Goal: Task Accomplishment & Management: Use online tool/utility

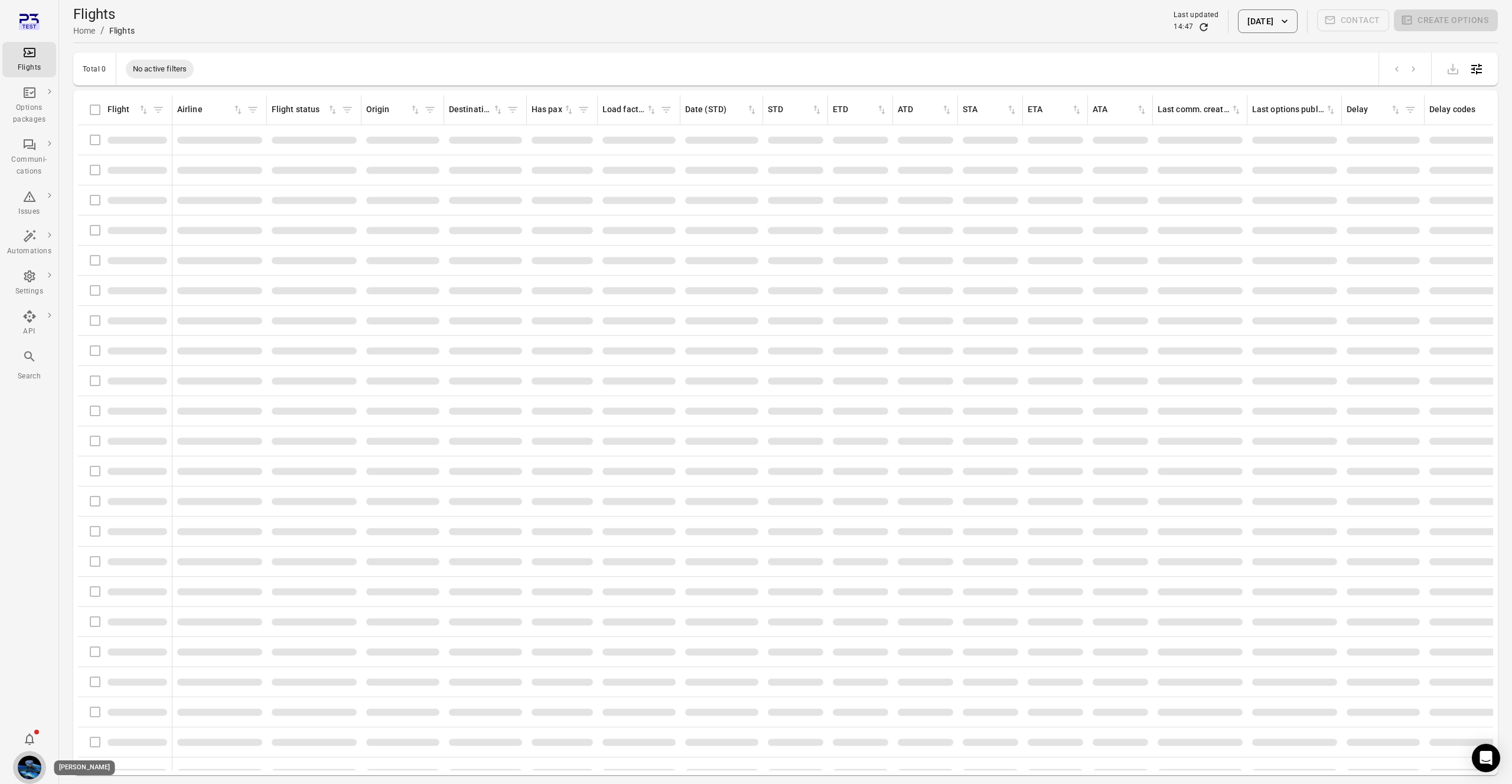
click at [25, 768] on img "Daníel Benediktsson" at bounding box center [30, 768] width 24 height 24
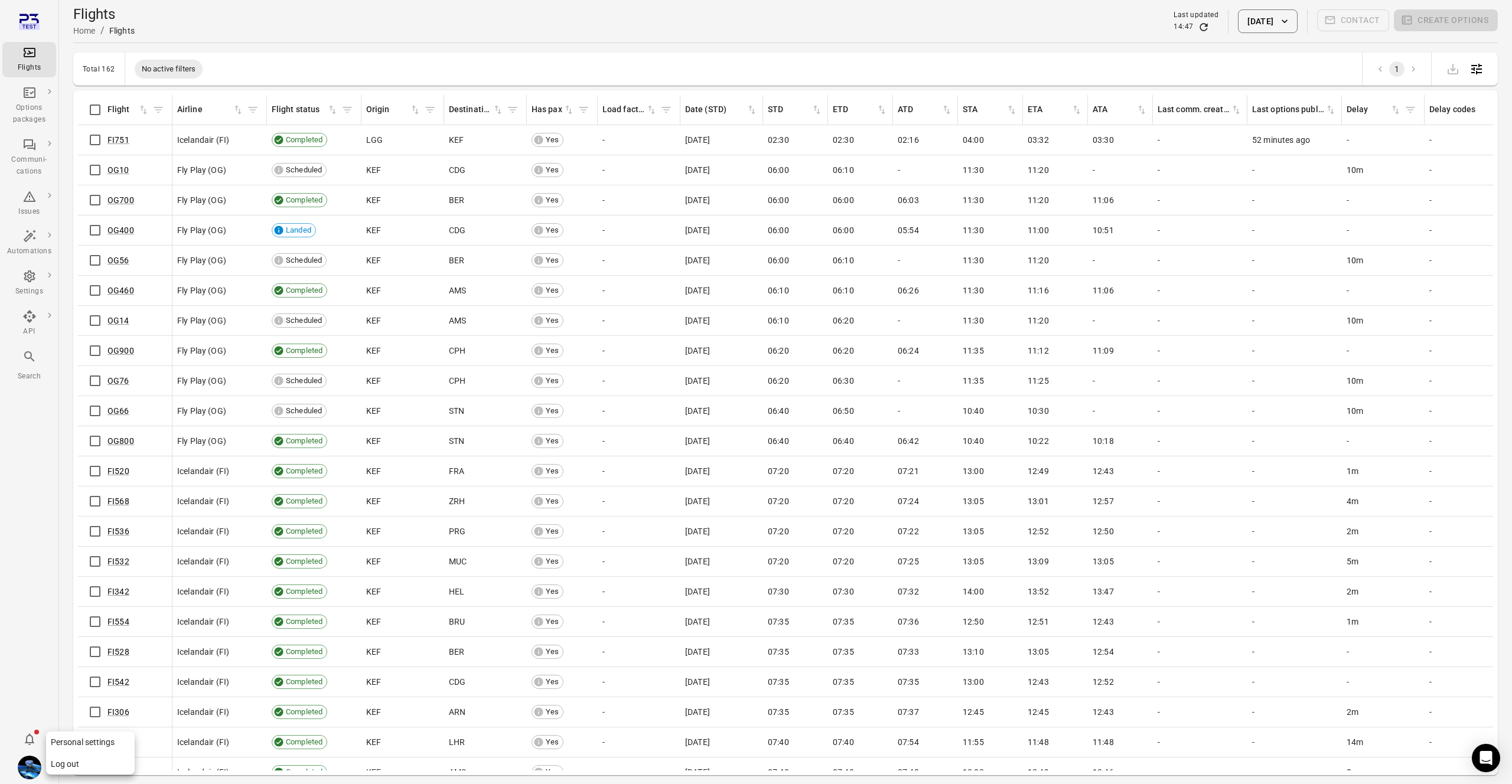
click at [55, 762] on button "Log out" at bounding box center [90, 764] width 89 height 22
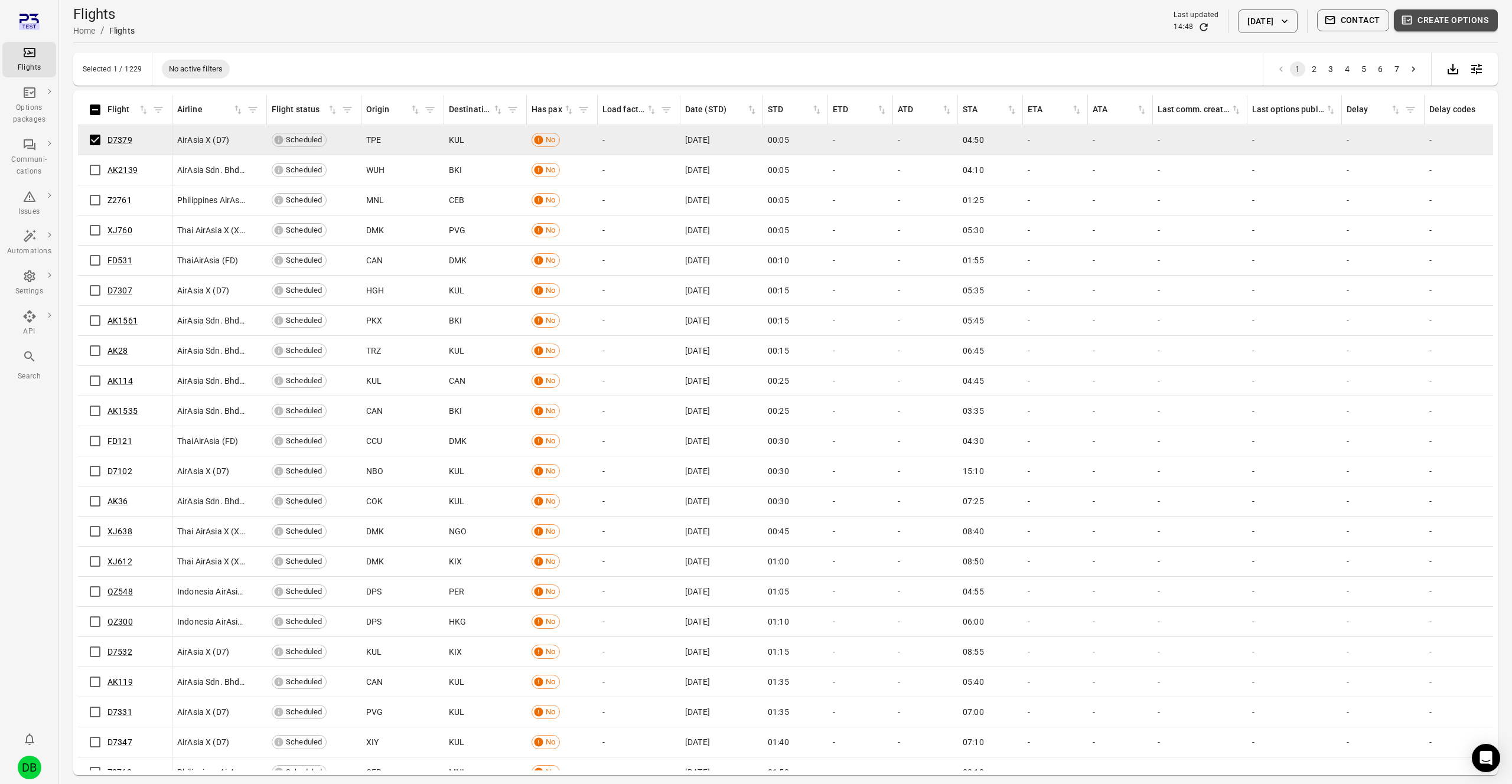
click at [1447, 17] on button "Create options" at bounding box center [1446, 20] width 104 height 22
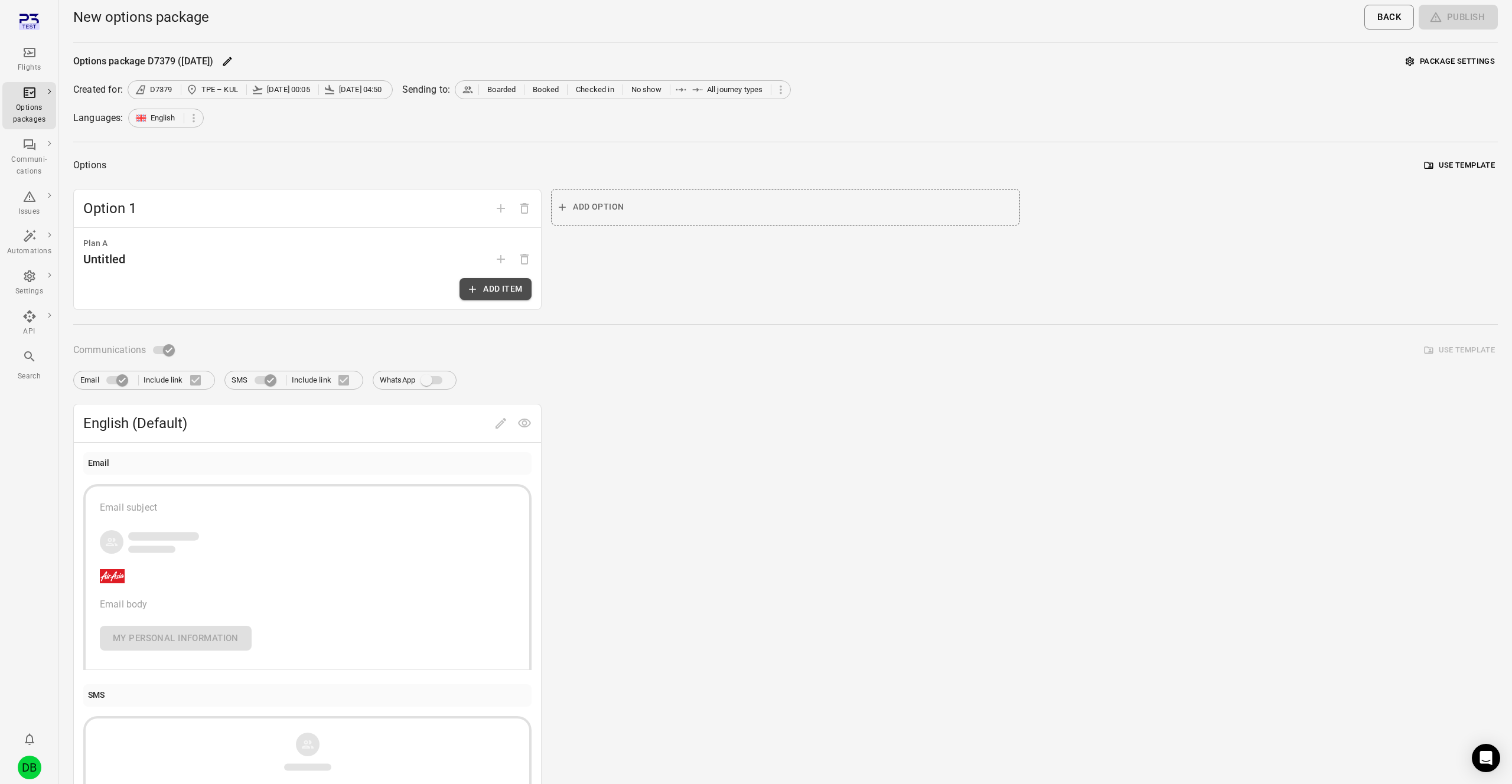
click at [497, 297] on button "Add item" at bounding box center [496, 289] width 72 height 22
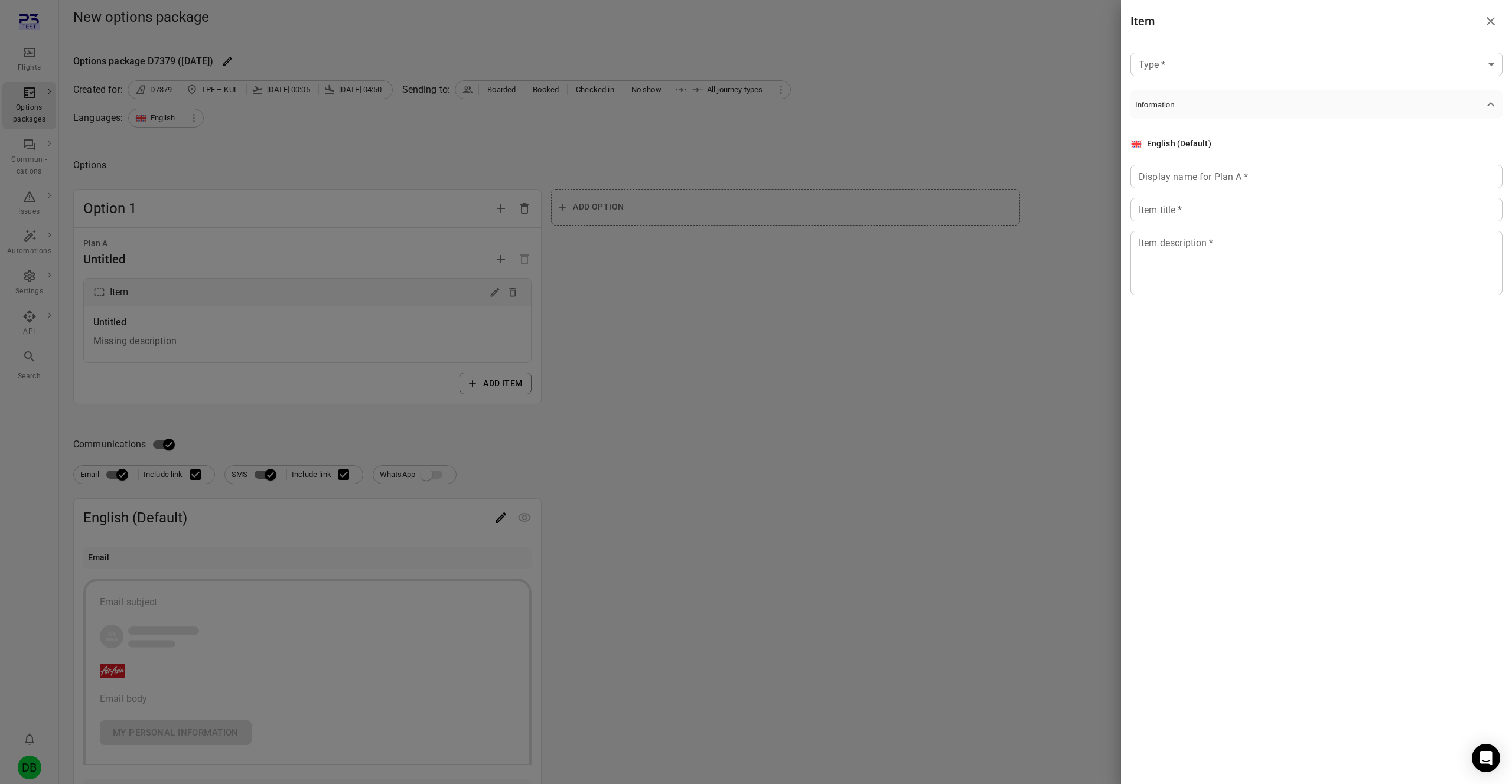
drag, startPoint x: 1266, startPoint y: 51, endPoint x: 1261, endPoint y: 58, distance: 8.6
click at [1266, 51] on div "Type   * ​ Type   * Information English (Default) Display name for Plan A   * D…" at bounding box center [1316, 183] width 391 height 281
click at [1260, 60] on body "Flights Options packages Communi-cations Issues Automations Settings API Search…" at bounding box center [756, 505] width 1512 height 1010
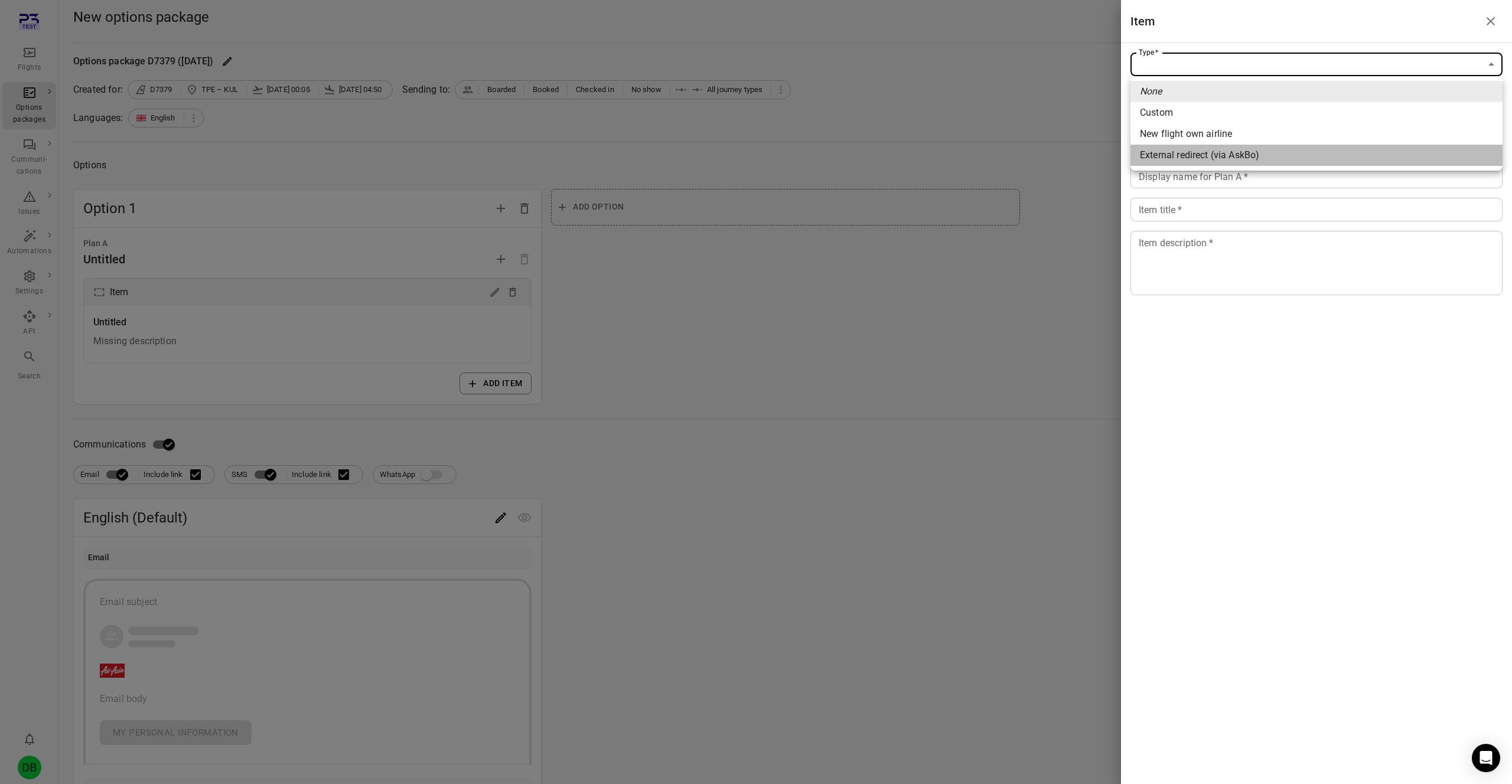
click at [1240, 152] on span "External redirect (via AskBo)" at bounding box center [1316, 156] width 353 height 14
type input "**********"
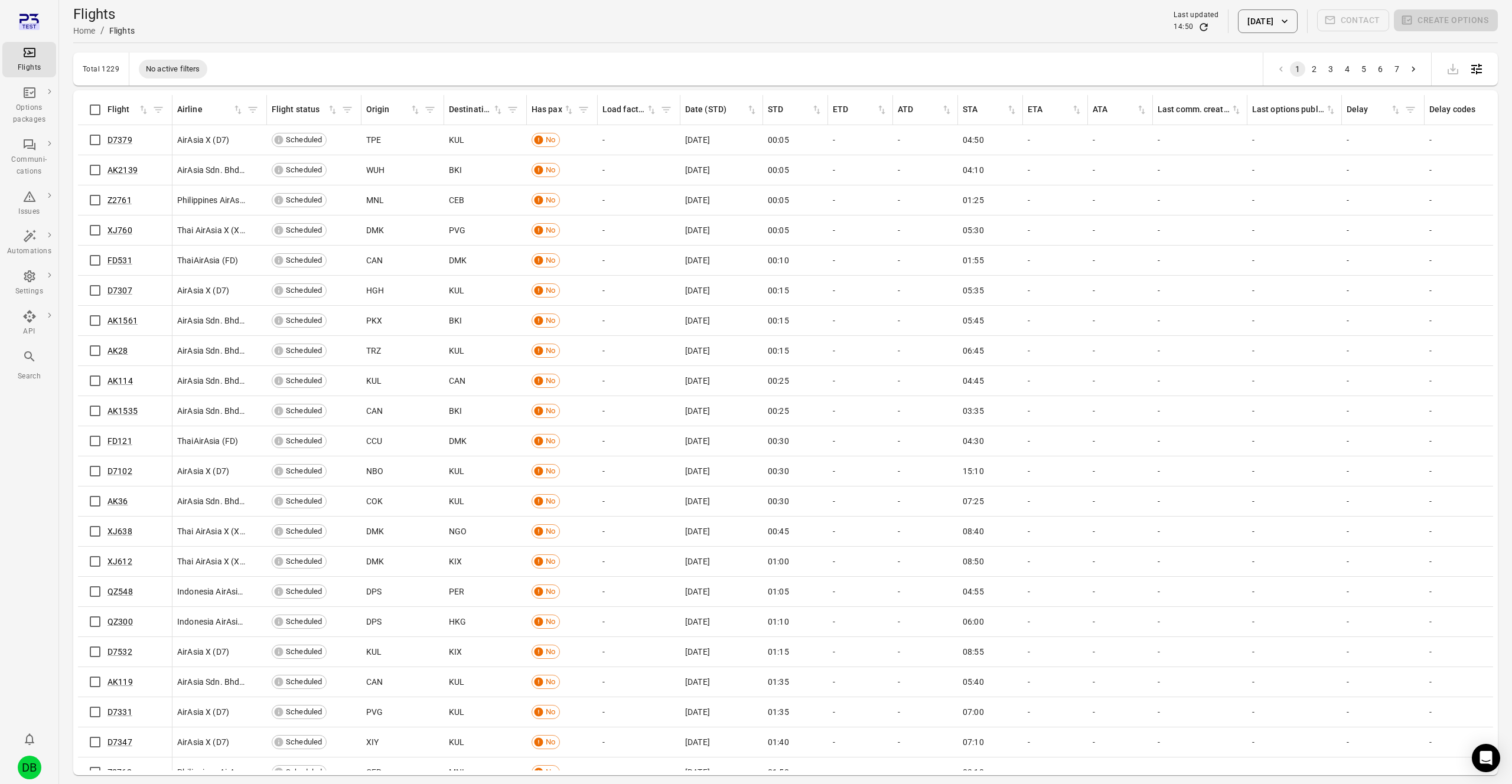
click at [31, 764] on div "DB" at bounding box center [30, 768] width 24 height 24
click at [77, 759] on button "Log out" at bounding box center [90, 764] width 89 height 22
